Goal: Find specific page/section: Find specific page/section

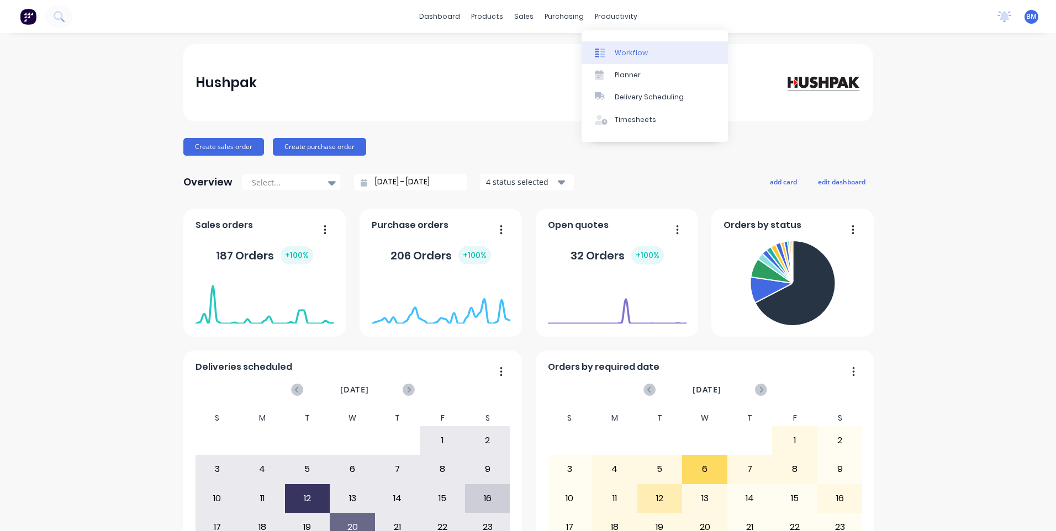
click at [629, 52] on div "Workflow" at bounding box center [630, 53] width 33 height 10
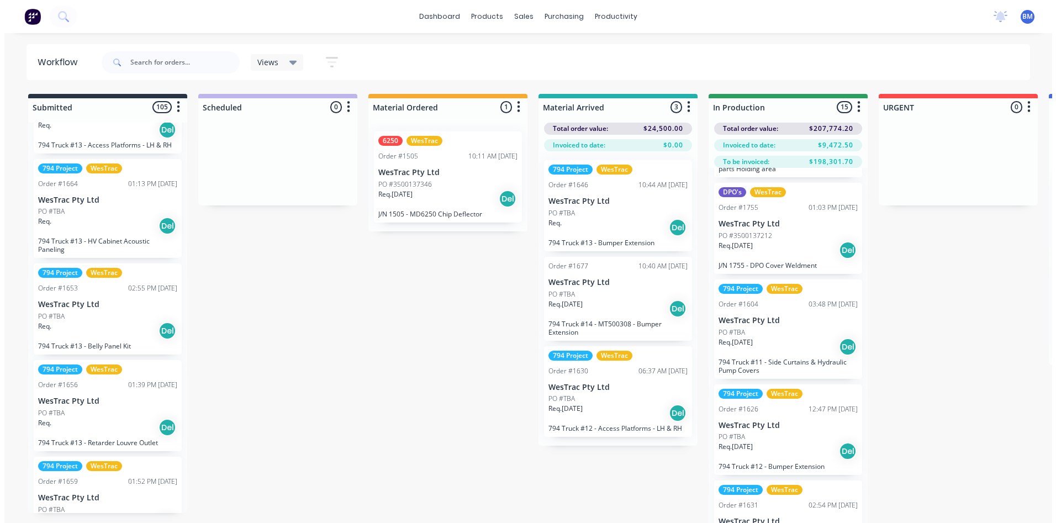
scroll to position [276, 0]
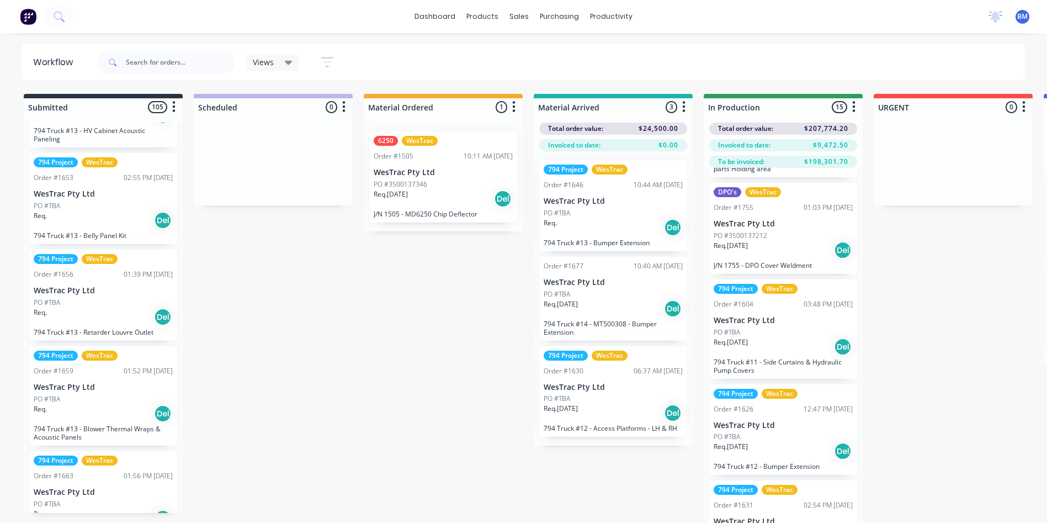
click at [154, 49] on div at bounding box center [166, 62] width 138 height 33
click at [151, 62] on input "text" at bounding box center [180, 62] width 109 height 22
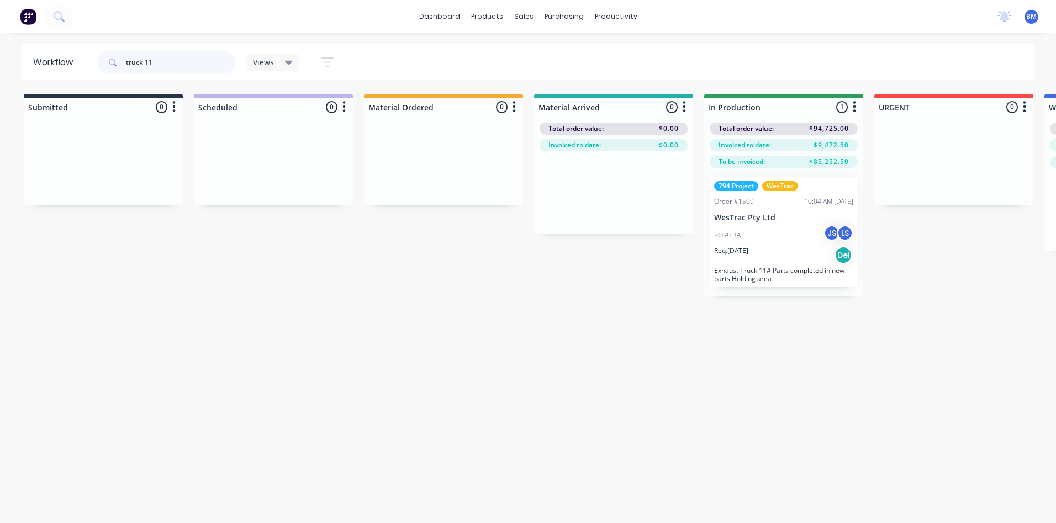
drag, startPoint x: 157, startPoint y: 62, endPoint x: 145, endPoint y: 67, distance: 12.8
click at [145, 67] on input "truck 11" at bounding box center [180, 62] width 109 height 22
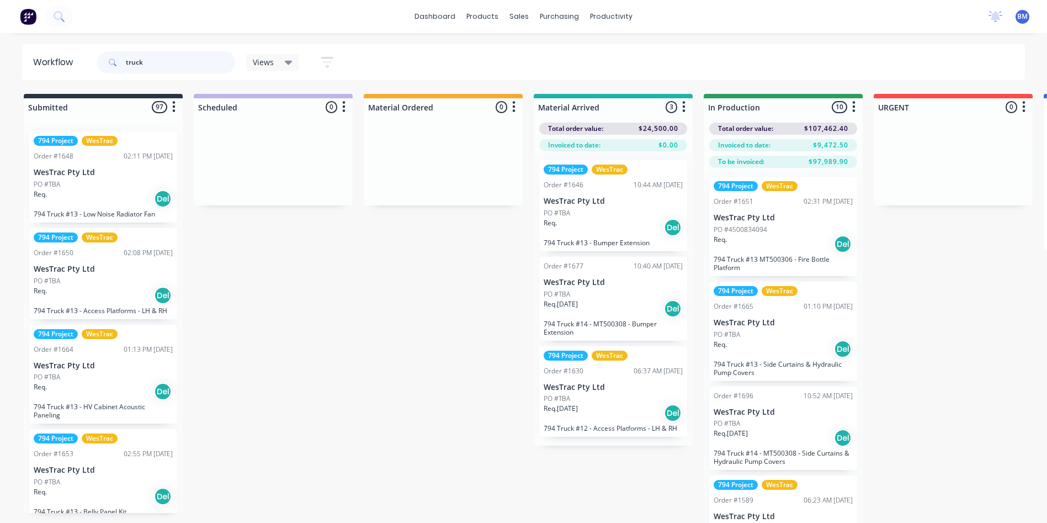
click at [166, 59] on input "truck" at bounding box center [180, 62] width 109 height 22
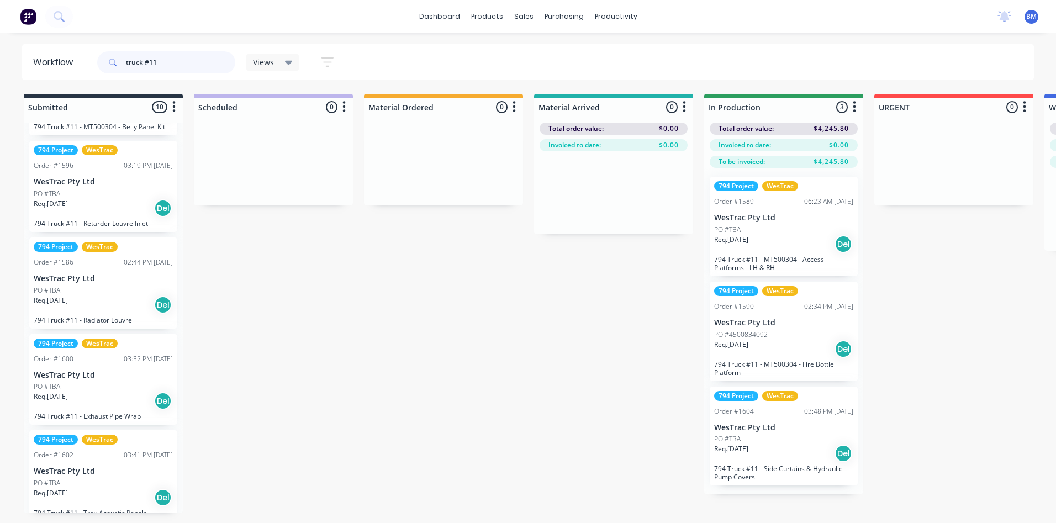
scroll to position [497, 0]
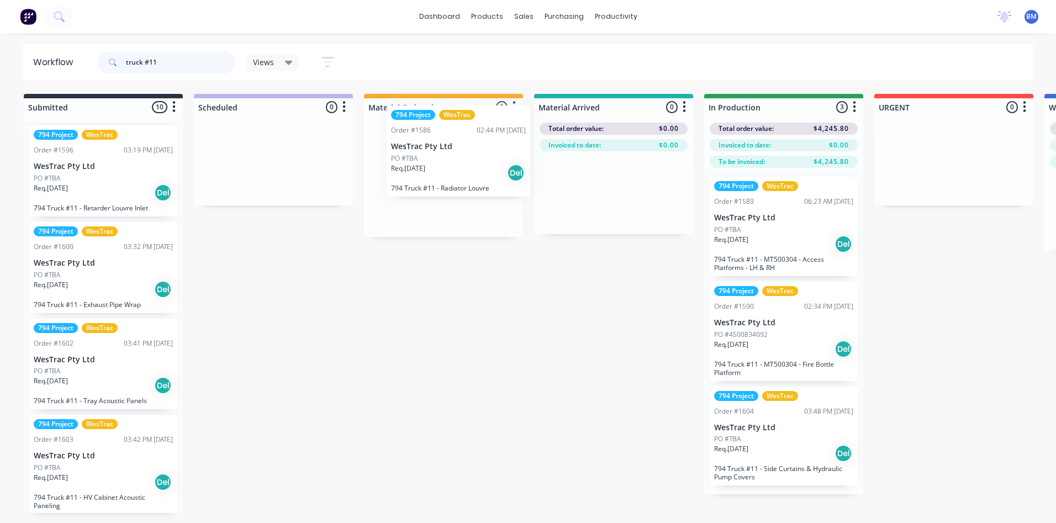
drag, startPoint x: 91, startPoint y: 281, endPoint x: 414, endPoint y: 185, distance: 336.8
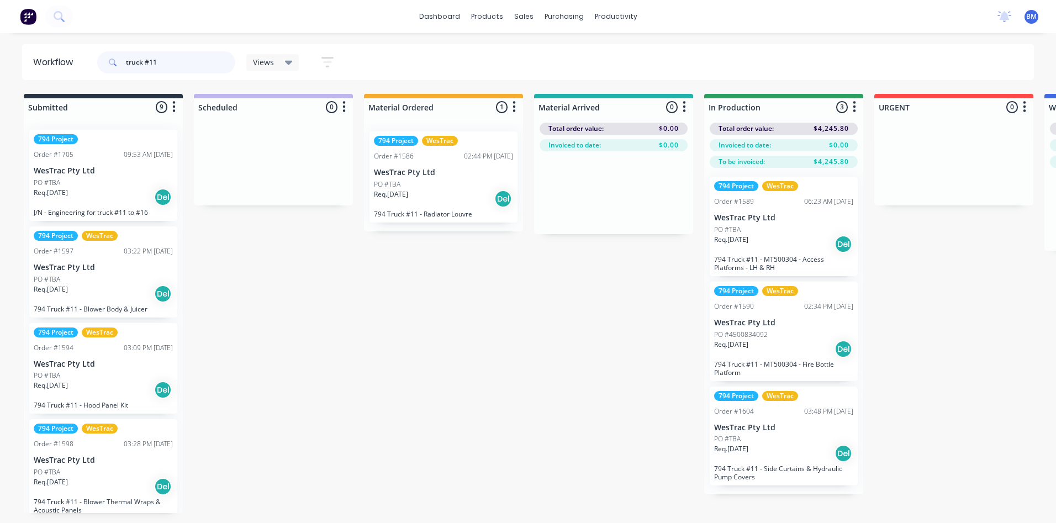
scroll to position [0, 0]
type input "truck #11"
